Goal: Check status: Check status

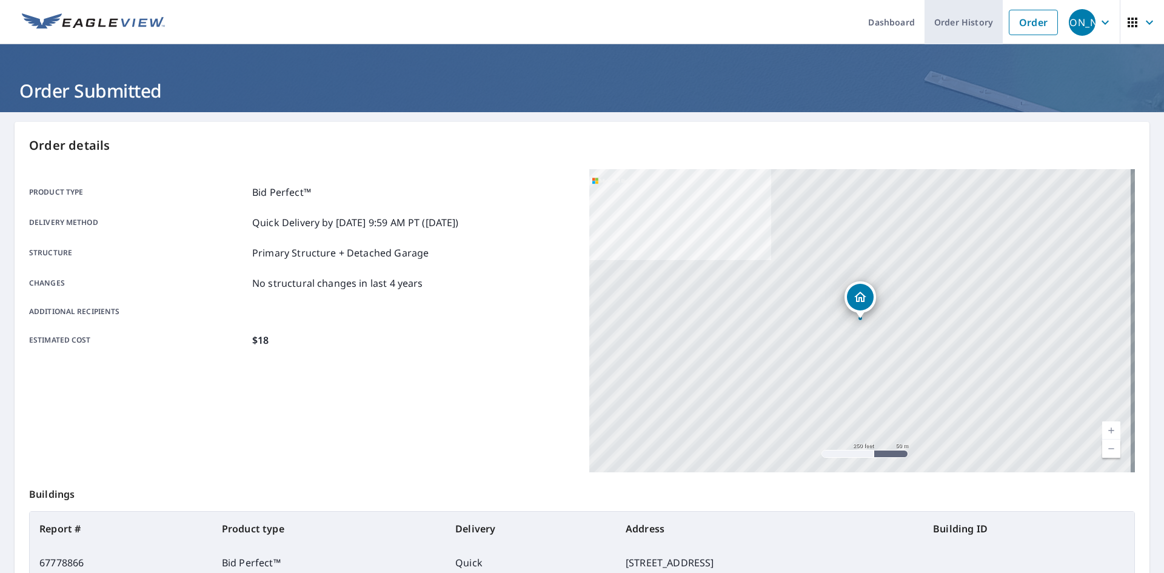
click at [956, 27] on link "Order History" at bounding box center [964, 22] width 78 height 44
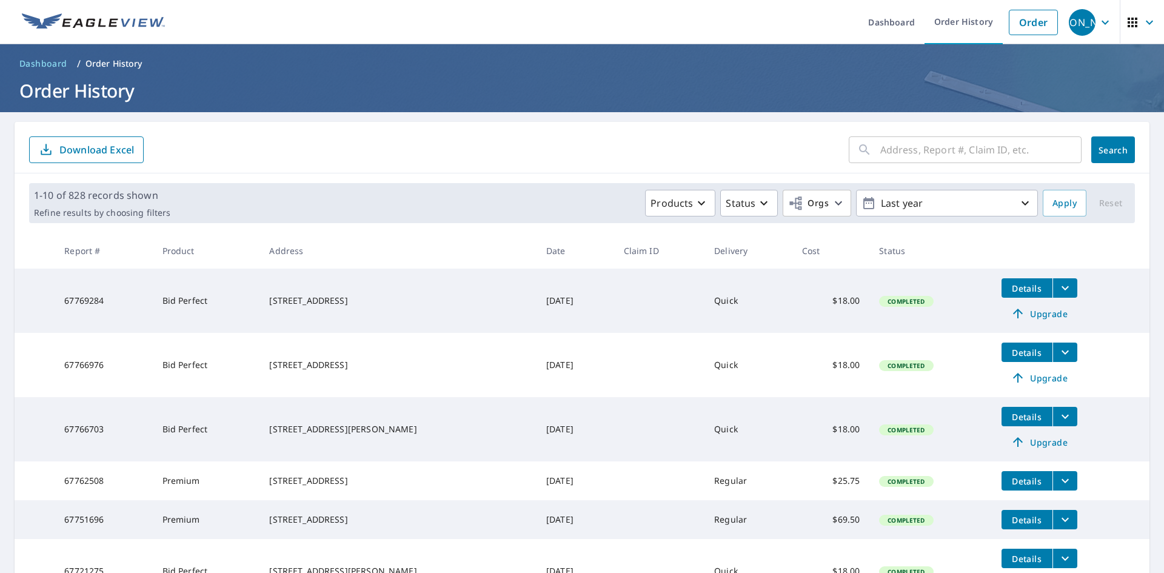
click at [904, 151] on input "text" at bounding box center [980, 150] width 201 height 34
type input "915"
click button "Search" at bounding box center [1113, 149] width 44 height 27
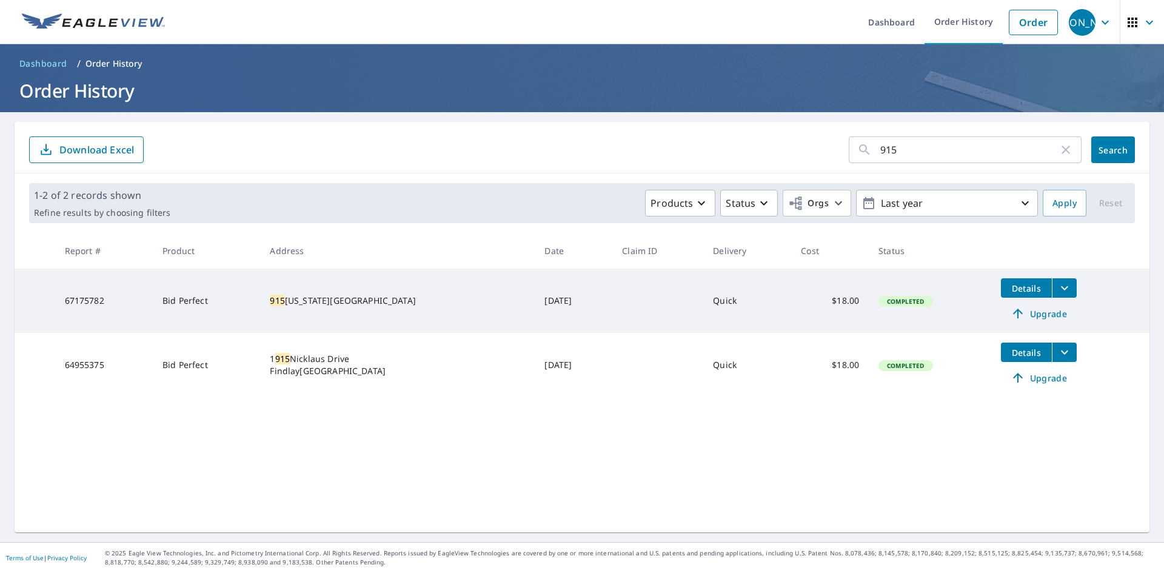
click at [1058, 285] on icon "filesDropdownBtn-67175782" at bounding box center [1065, 288] width 15 height 15
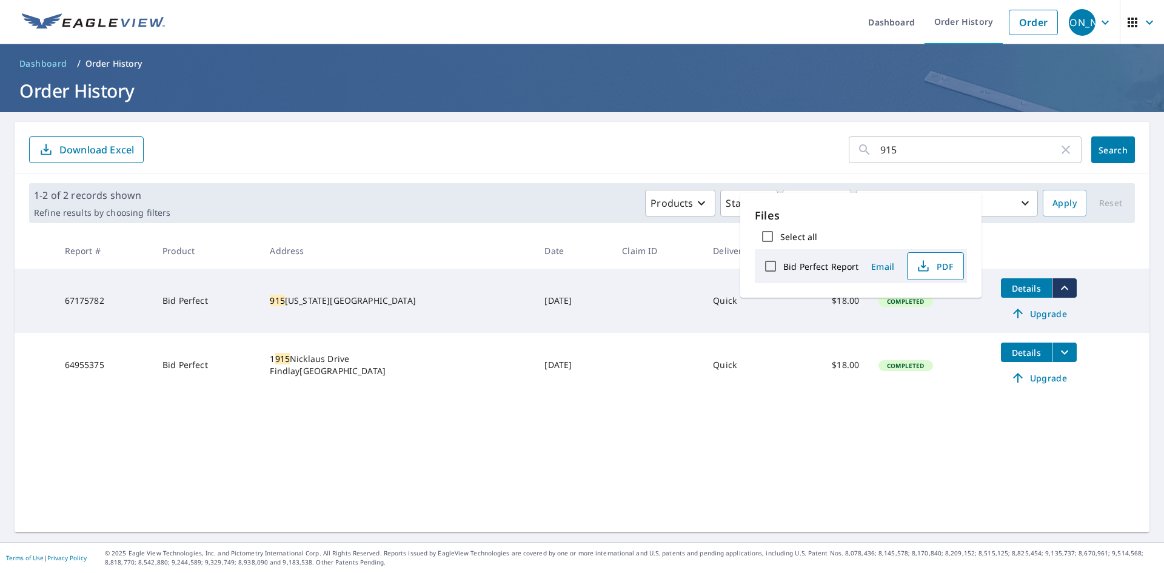
click at [936, 267] on span "PDF" at bounding box center [934, 266] width 39 height 15
drag, startPoint x: 890, startPoint y: 145, endPoint x: 755, endPoint y: 127, distance: 135.8
click at [757, 132] on div "915 ​ Search Download Excel" at bounding box center [582, 148] width 1135 height 52
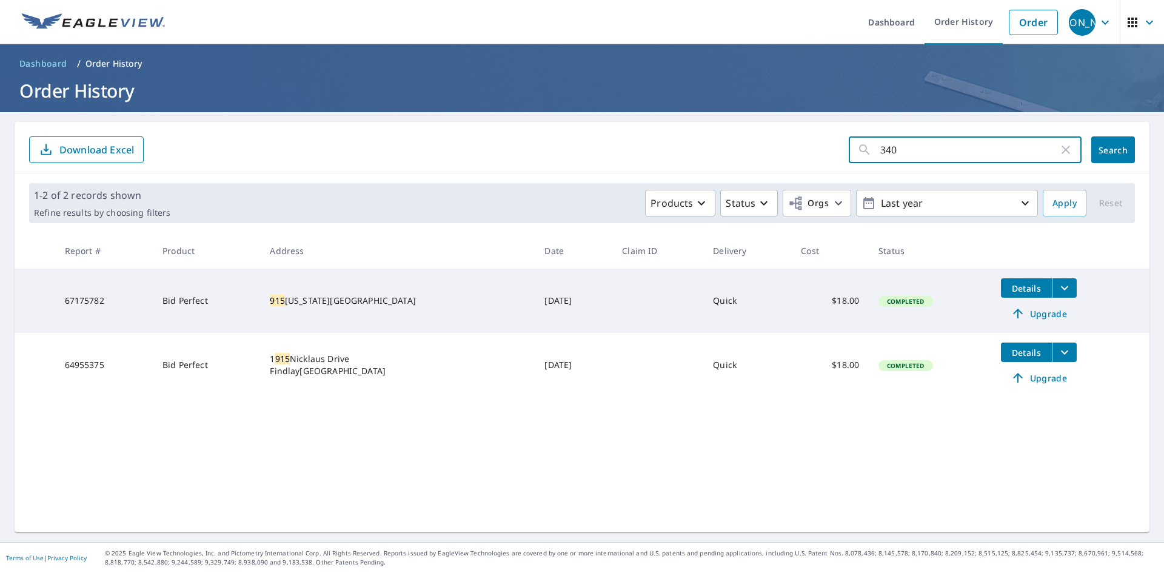
type input "340"
click at [1101, 150] on span "Search" at bounding box center [1113, 150] width 24 height 12
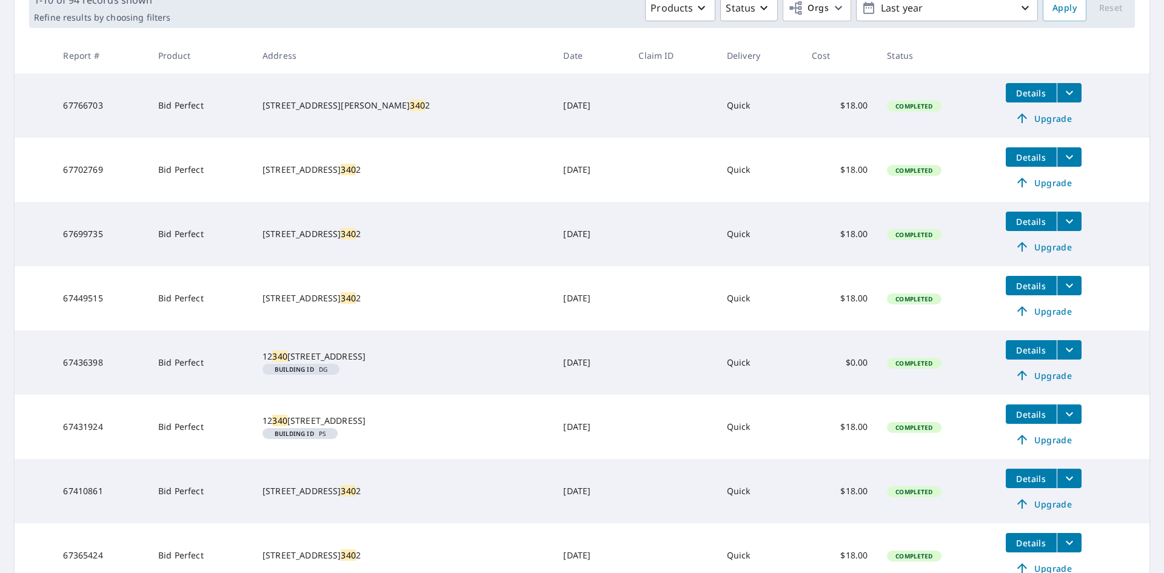
scroll to position [64, 0]
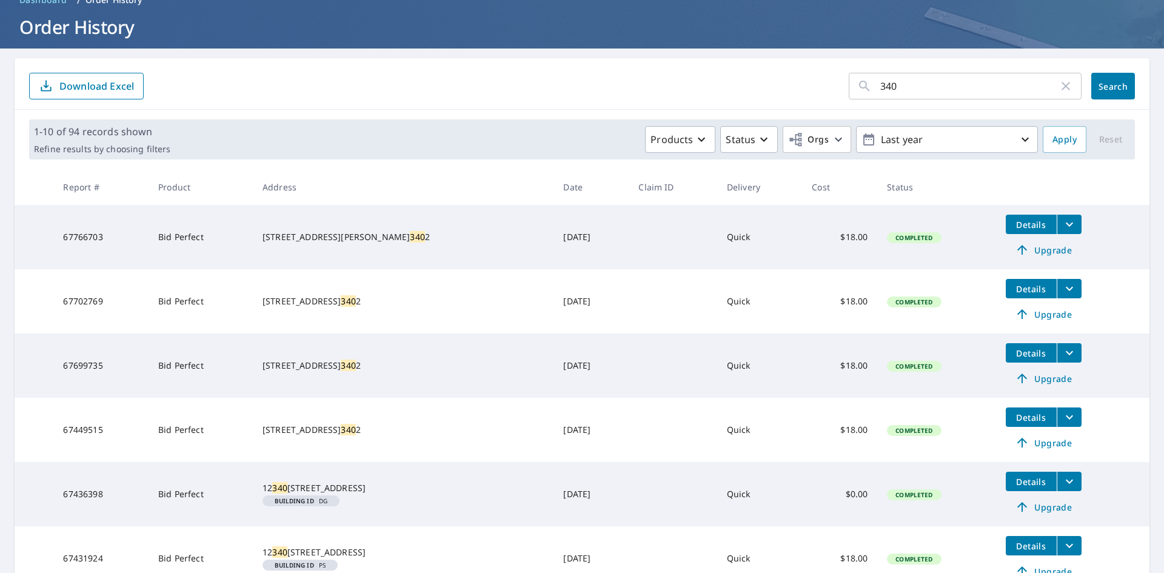
click at [914, 96] on input "340" at bounding box center [969, 86] width 178 height 34
type input "3"
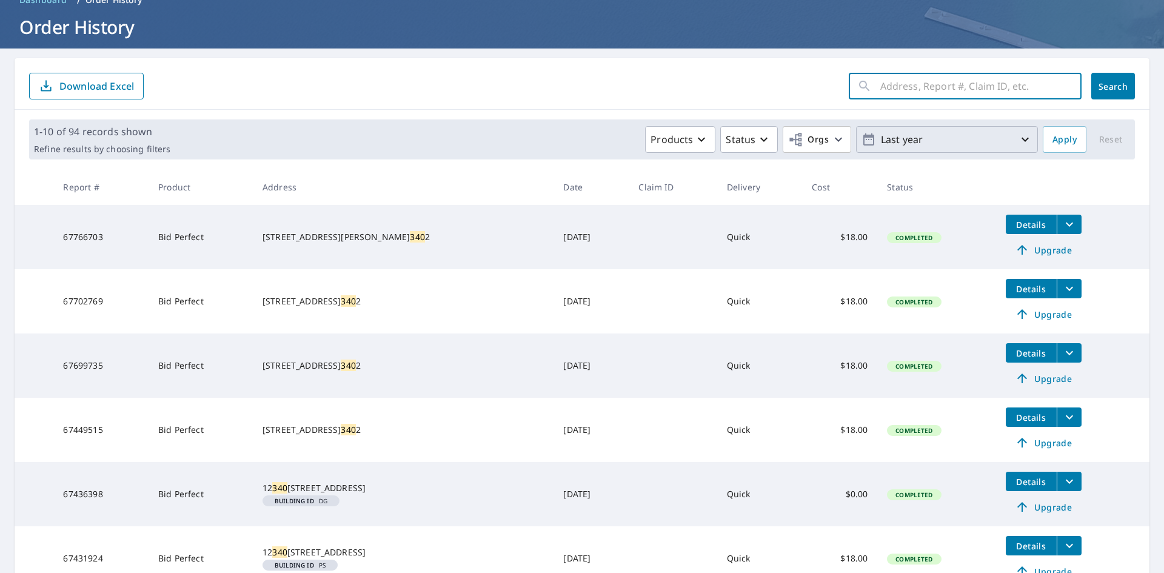
click at [1018, 143] on icon "button" at bounding box center [1025, 139] width 15 height 15
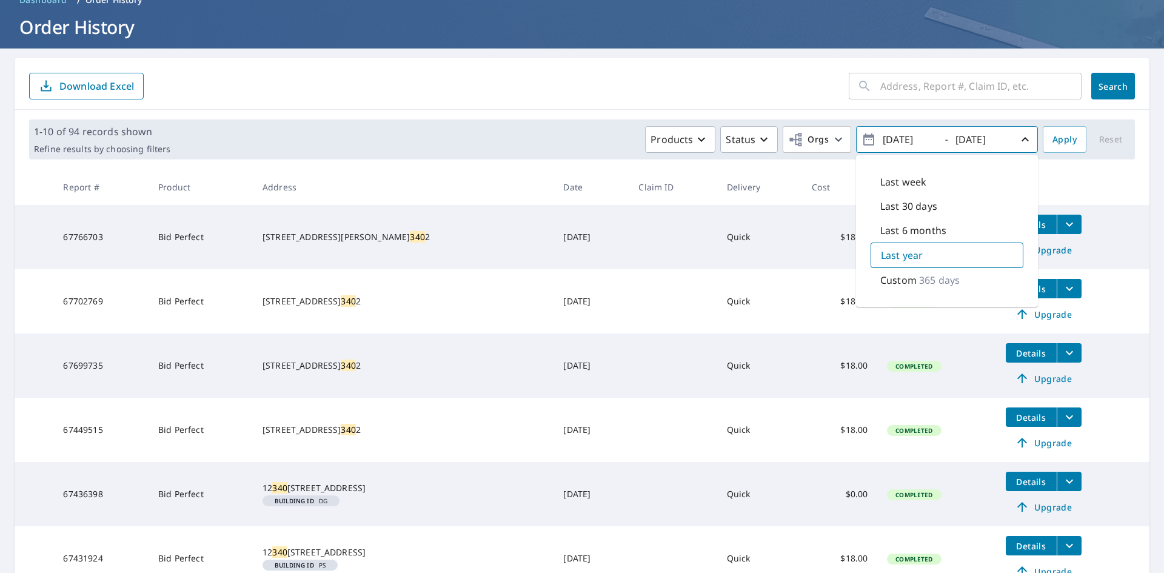
click at [896, 137] on input "[DATE]" at bounding box center [908, 139] width 59 height 19
type input "[DATE]"
click at [1102, 185] on th at bounding box center [1072, 187] width 153 height 36
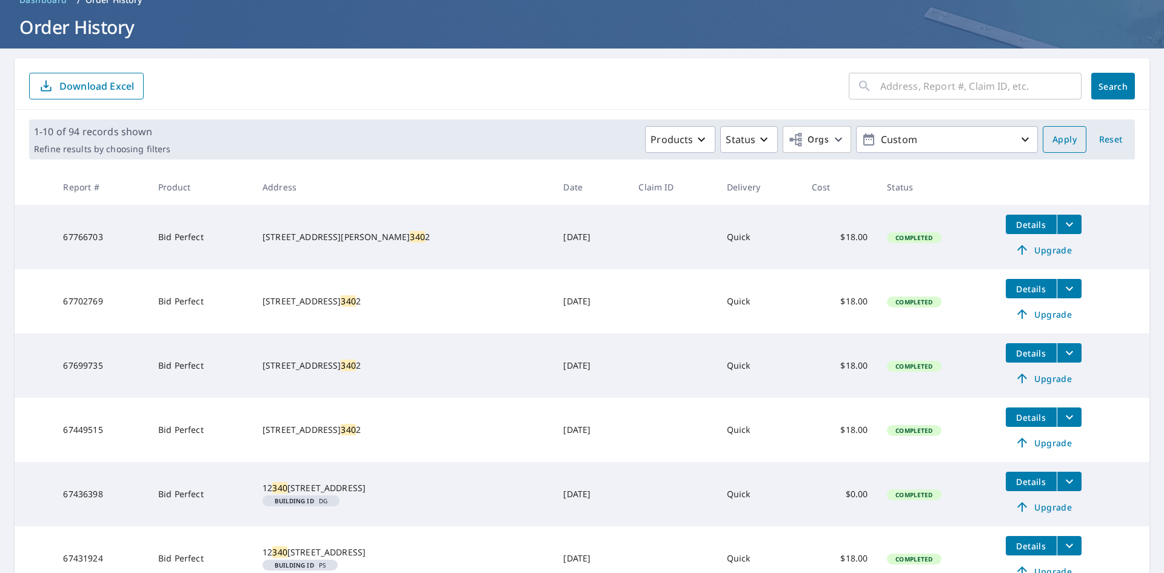
click at [1053, 140] on span "Apply" at bounding box center [1065, 139] width 24 height 15
